Goal: Task Accomplishment & Management: Complete application form

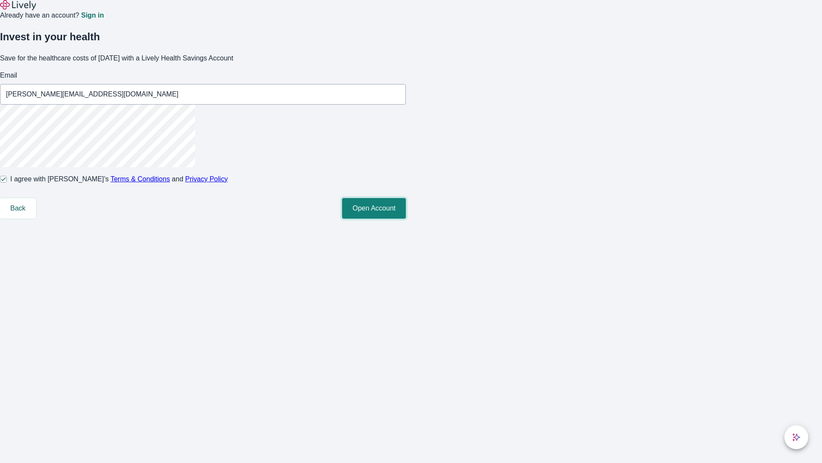
click at [406, 218] on button "Open Account" at bounding box center [374, 208] width 64 height 21
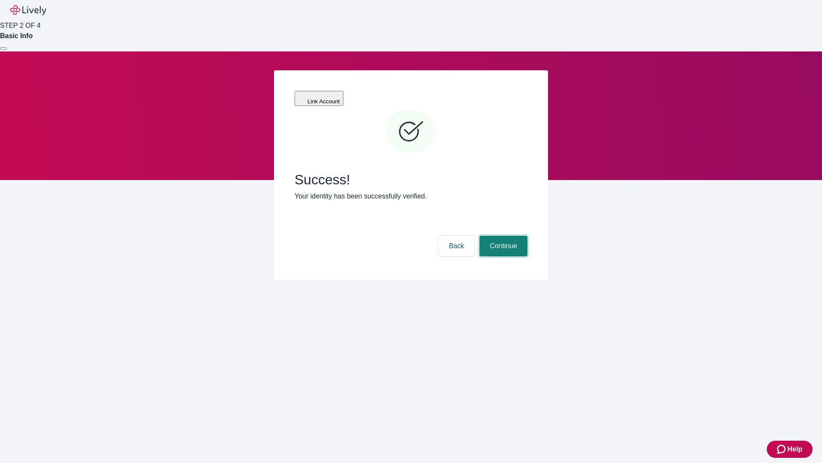
click at [502, 236] on button "Continue" at bounding box center [504, 246] width 48 height 21
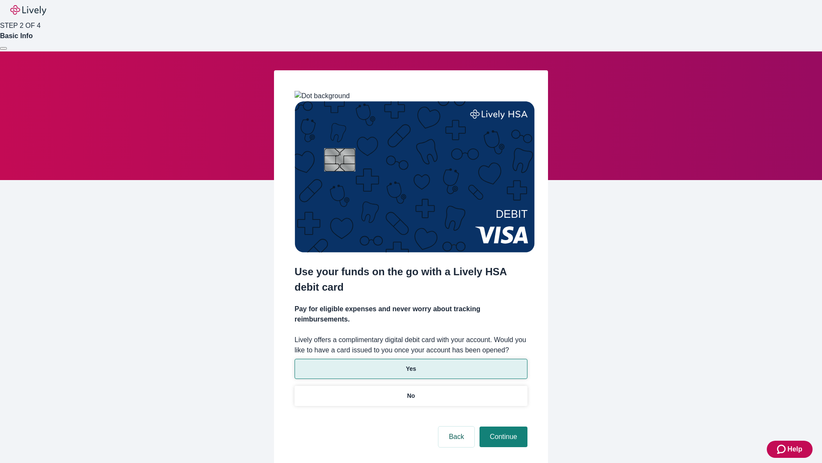
click at [411, 364] on p "Yes" at bounding box center [411, 368] width 10 height 9
click at [502, 426] on button "Continue" at bounding box center [504, 436] width 48 height 21
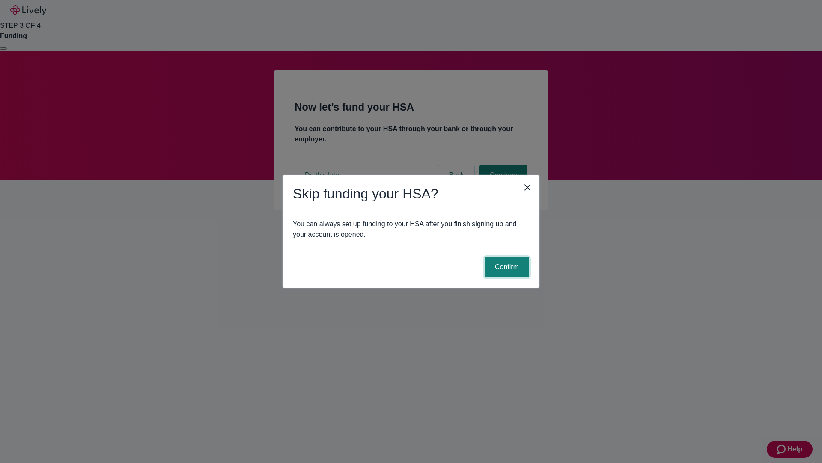
click at [506, 267] on button "Confirm" at bounding box center [507, 267] width 45 height 21
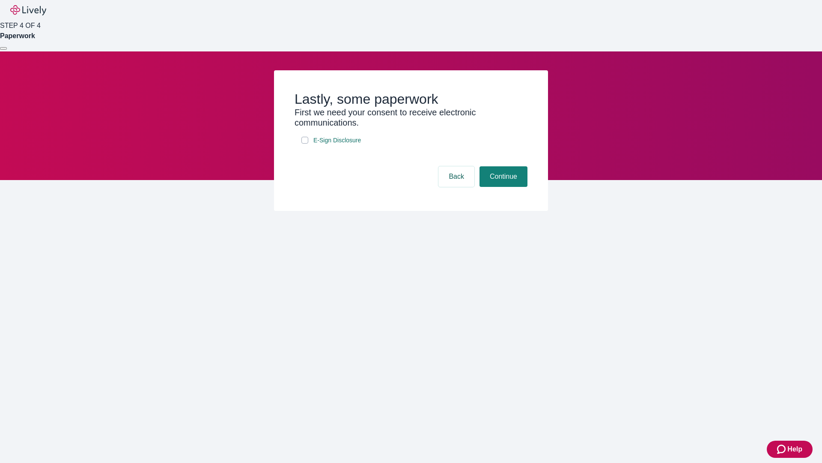
click at [305, 143] on input "E-Sign Disclosure" at bounding box center [304, 140] width 7 height 7
checkbox input "true"
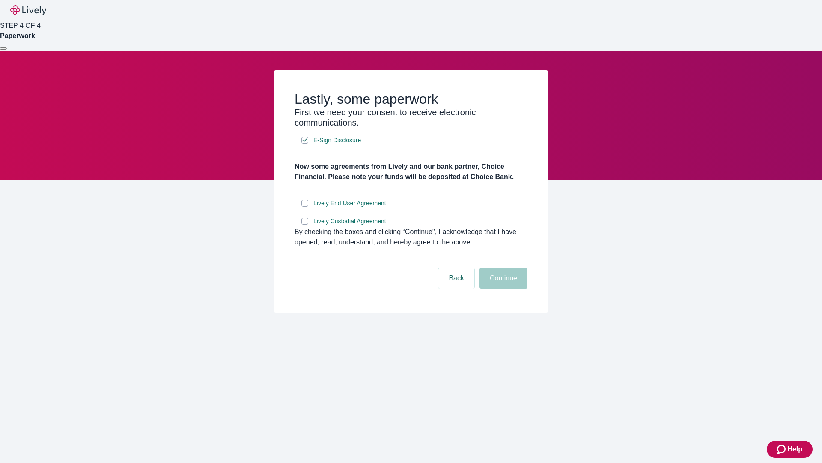
click at [305, 206] on input "Lively End User Agreement" at bounding box center [304, 203] width 7 height 7
checkbox input "true"
click at [305, 224] on input "Lively Custodial Agreement" at bounding box center [304, 221] width 7 height 7
checkbox input "true"
click at [502, 288] on button "Continue" at bounding box center [504, 278] width 48 height 21
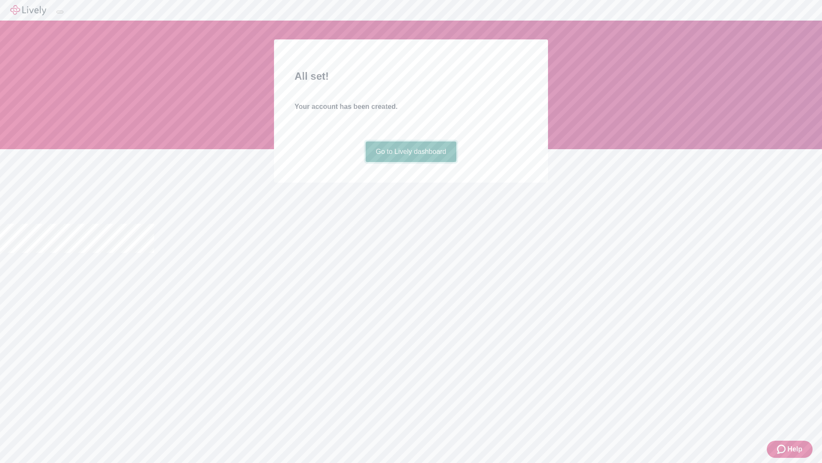
click at [411, 162] on link "Go to Lively dashboard" at bounding box center [411, 151] width 91 height 21
